Goal: Complete application form

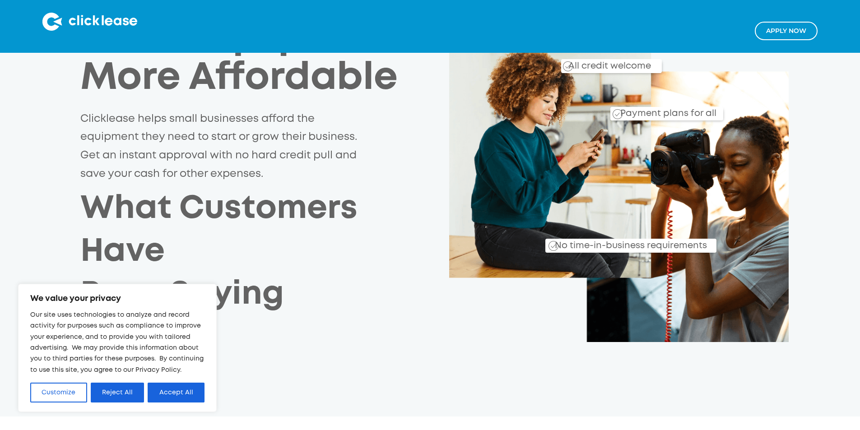
scroll to position [135, 0]
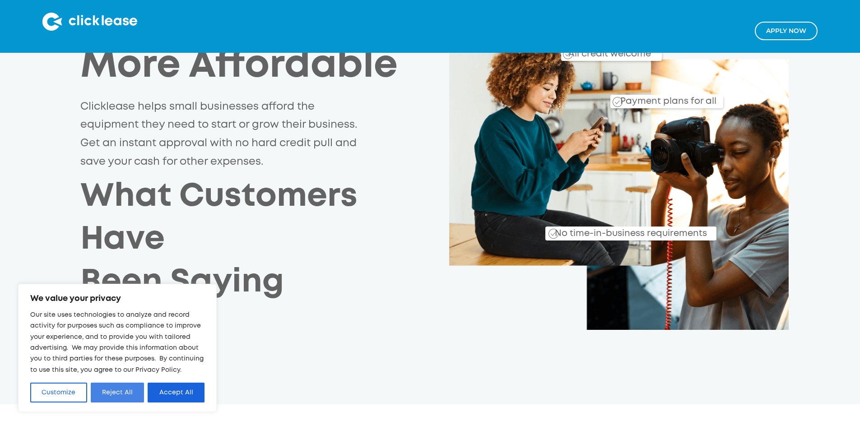
click at [108, 386] on button "Reject All" at bounding box center [118, 393] width 54 height 20
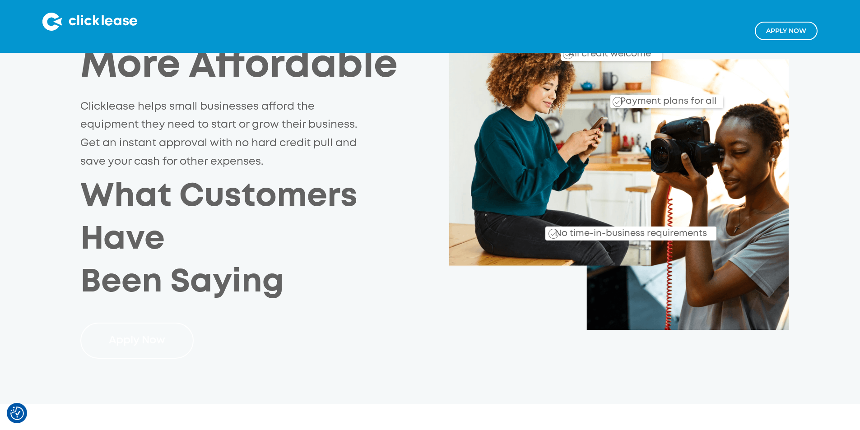
click at [138, 323] on link "Apply Now" at bounding box center [136, 341] width 113 height 37
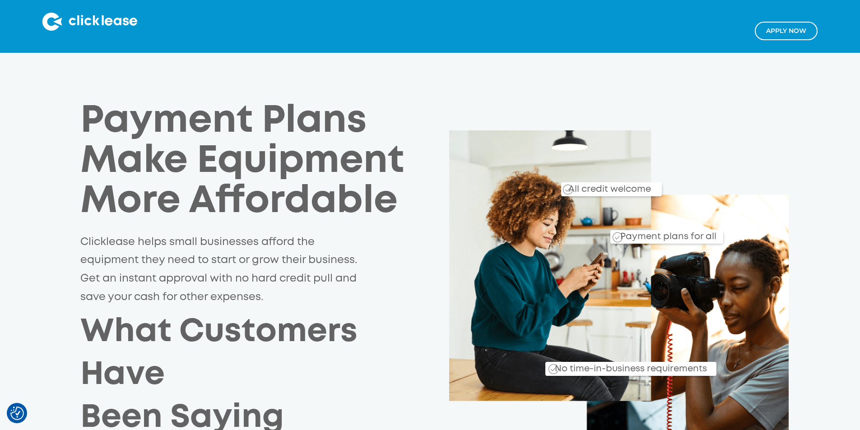
click at [793, 37] on link "Apply NOw" at bounding box center [786, 31] width 63 height 19
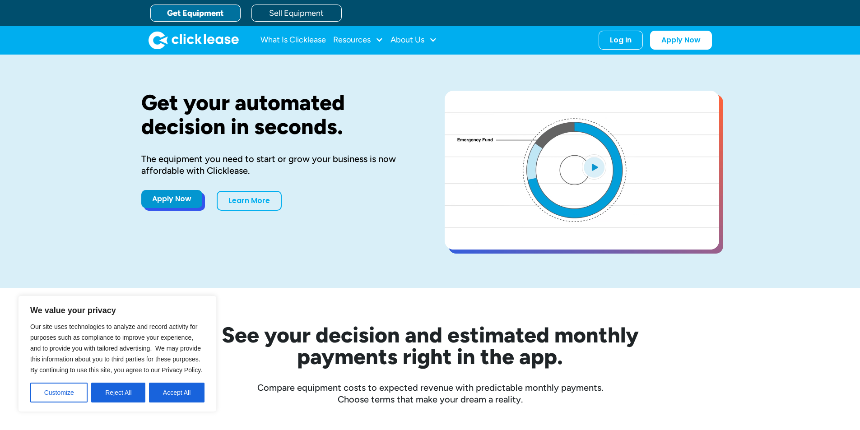
click at [174, 205] on link "Apply Now" at bounding box center [171, 199] width 61 height 18
